Goal: Task Accomplishment & Management: Use online tool/utility

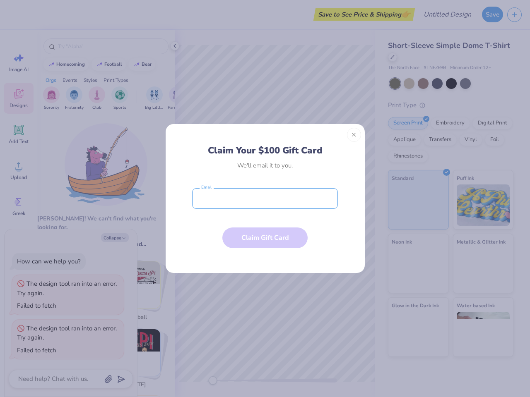
type textarea "x"
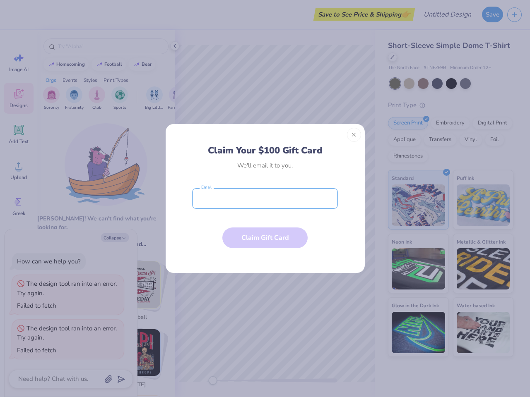
click at [265, 199] on input "email" at bounding box center [265, 198] width 146 height 21
click at [354, 135] on button "Close" at bounding box center [354, 135] width 14 height 14
